Goal: Information Seeking & Learning: Learn about a topic

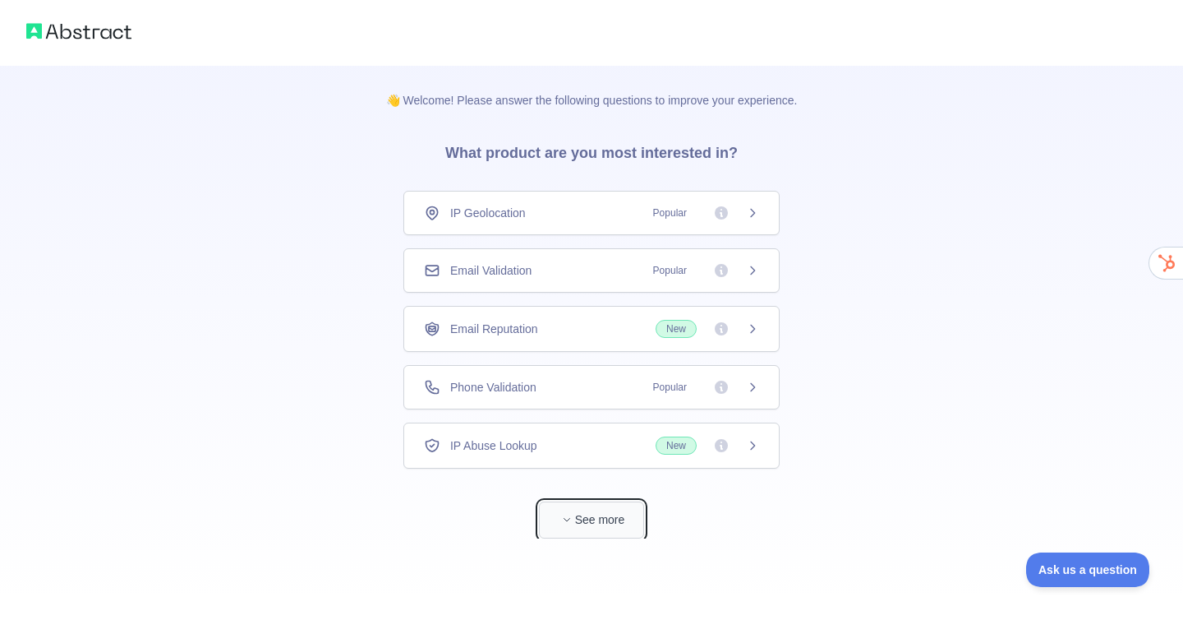
click at [562, 521] on icon "button" at bounding box center [567, 519] width 10 height 10
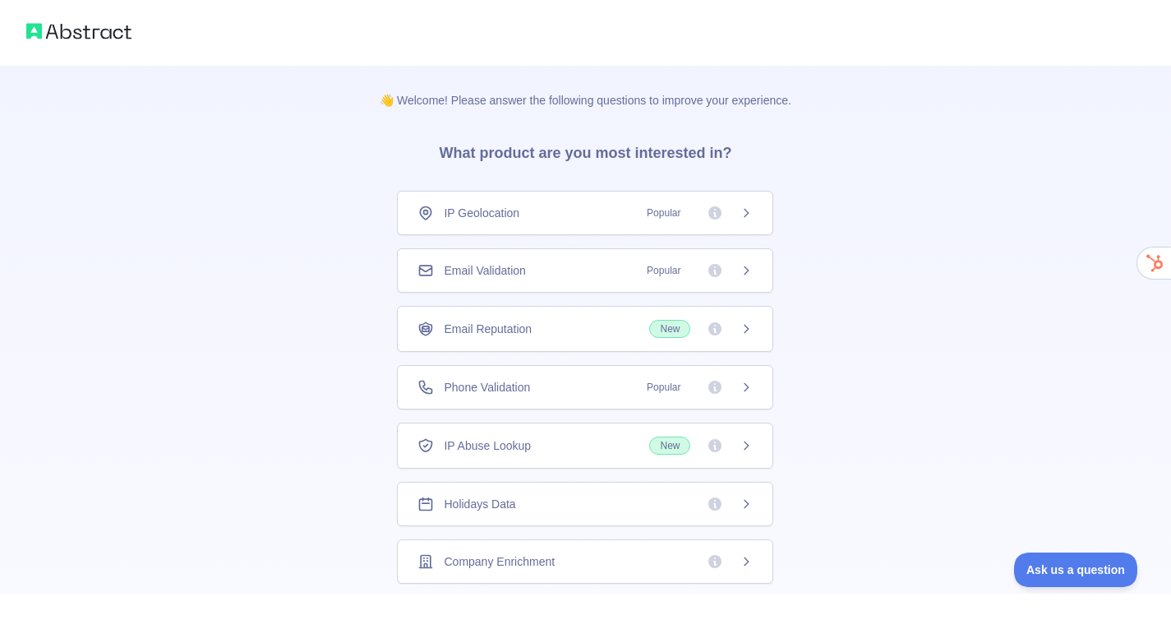
scroll to position [64, 0]
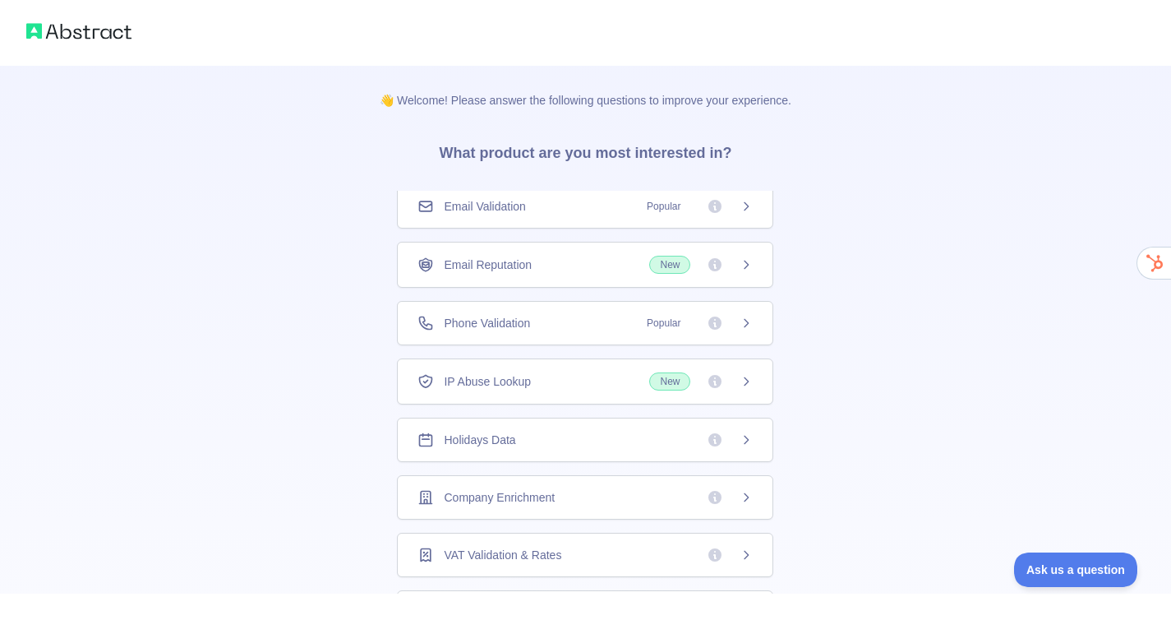
click at [557, 496] on div "Company Enrichment" at bounding box center [585, 497] width 335 height 16
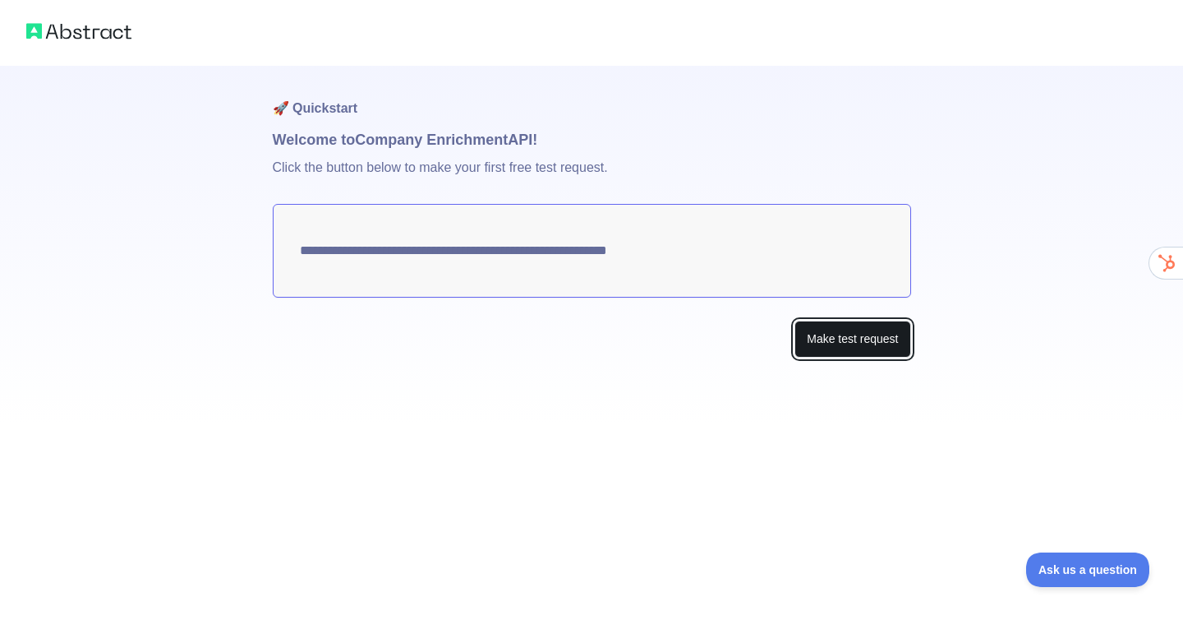
click at [851, 344] on button "Make test request" at bounding box center [853, 339] width 116 height 37
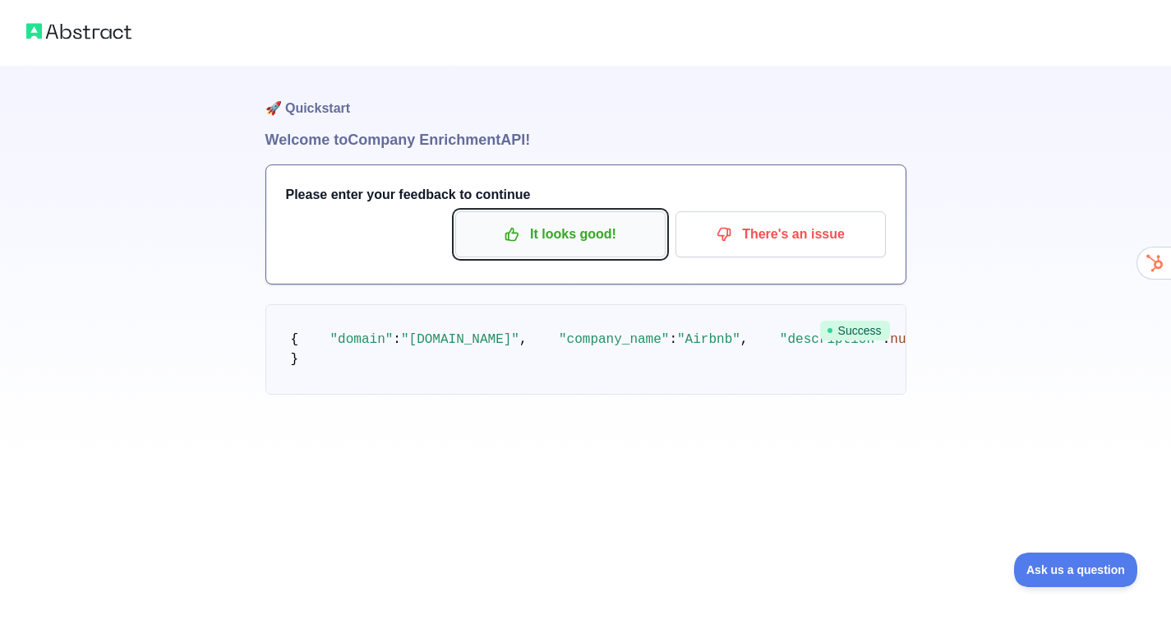
click at [580, 238] on p "It looks good!" at bounding box center [561, 234] width 186 height 28
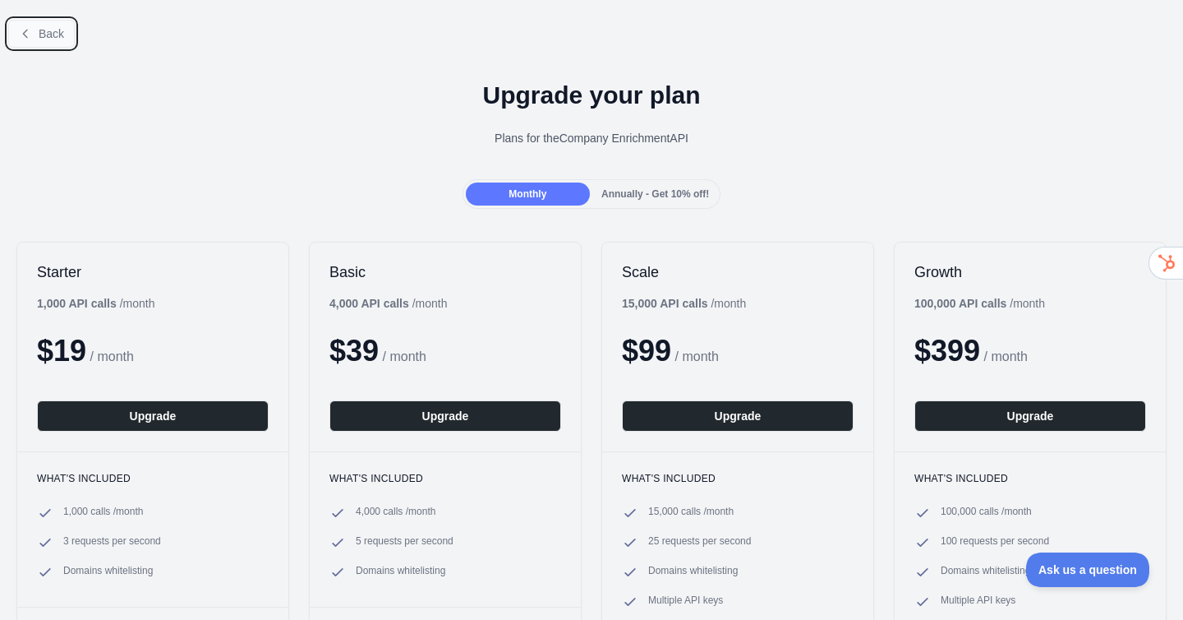
click at [56, 35] on span "Back" at bounding box center [51, 33] width 25 height 13
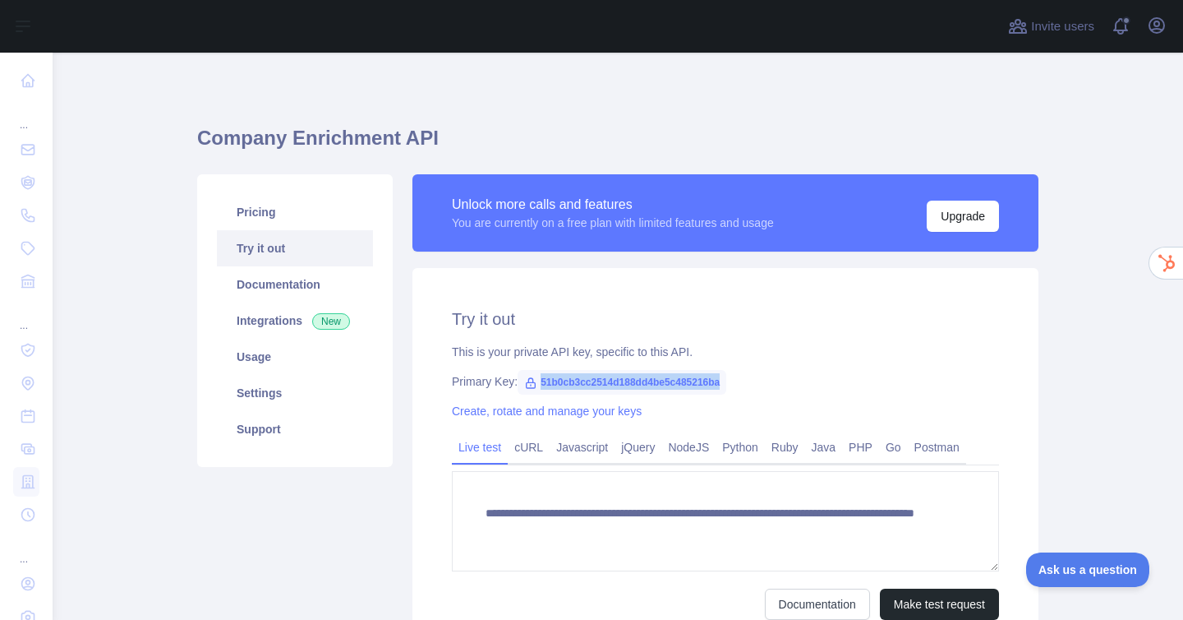
drag, startPoint x: 733, startPoint y: 382, endPoint x: 522, endPoint y: 384, distance: 211.2
click at [522, 384] on span "51b0cb3cc2514d188dd4be5c485216ba" at bounding box center [622, 382] width 209 height 25
copy span "51b0cb3cc2514d188dd4be5c485216ba"
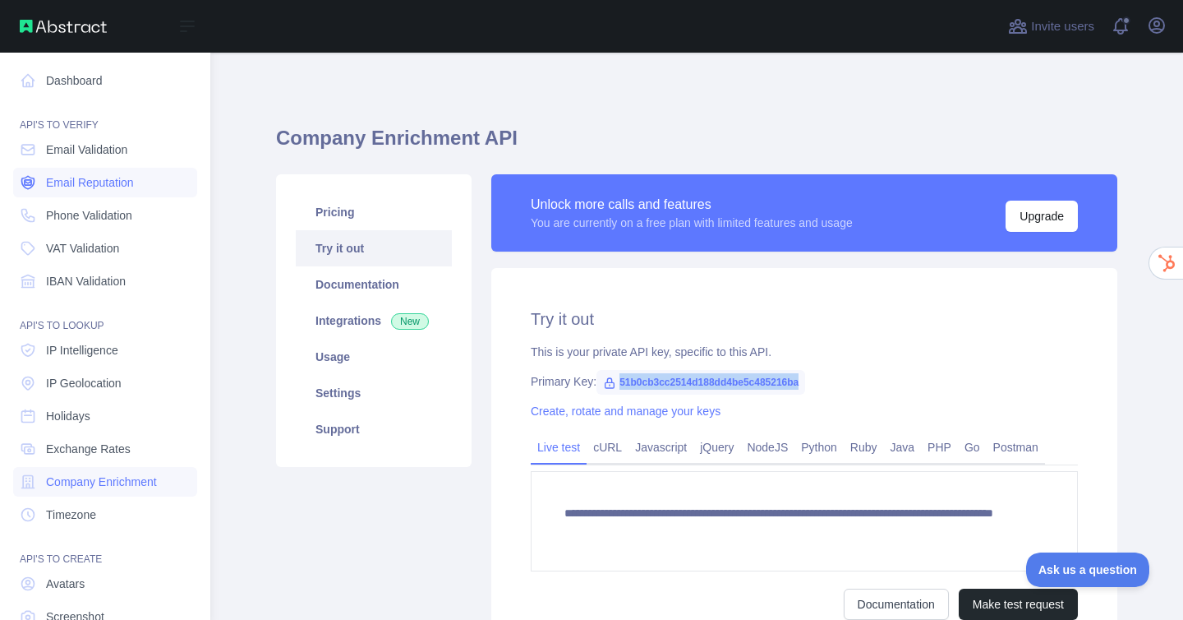
click at [76, 182] on span "Email Reputation" at bounding box center [90, 182] width 88 height 16
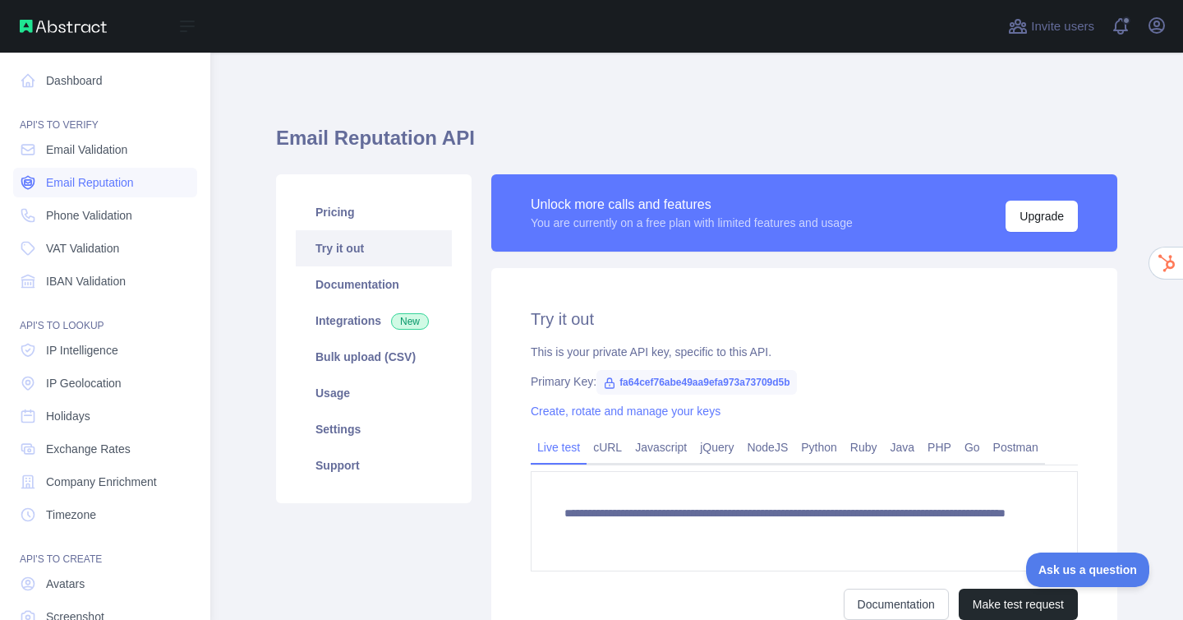
click at [97, 186] on span "Email Reputation" at bounding box center [90, 182] width 88 height 16
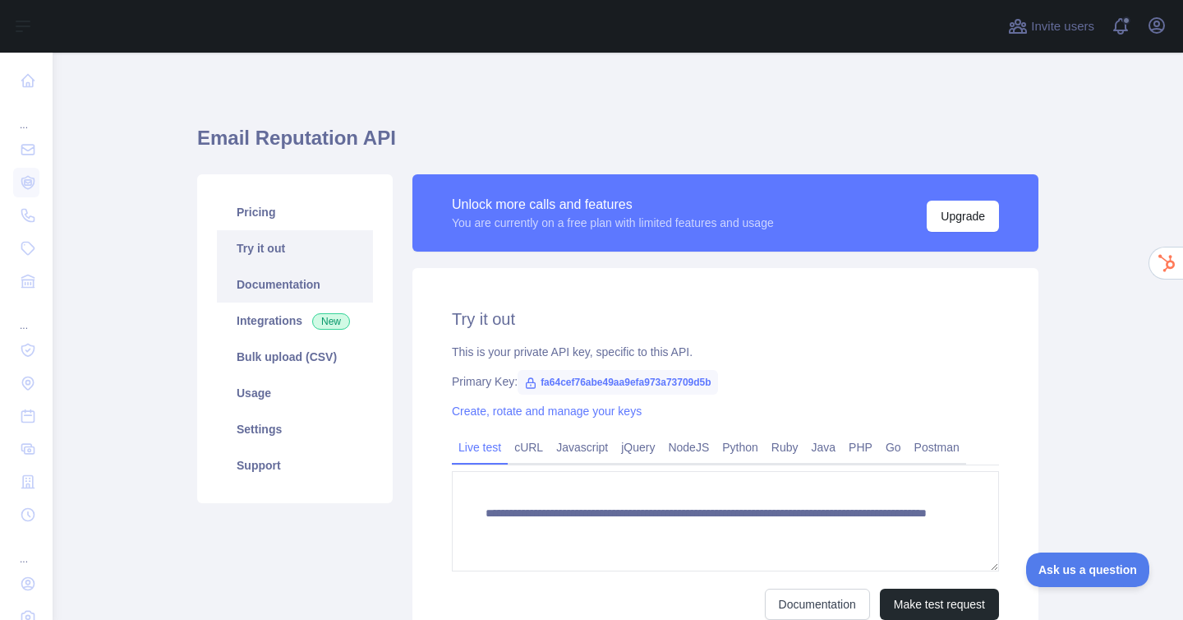
click at [315, 281] on link "Documentation" at bounding box center [295, 284] width 156 height 36
